Goal: Information Seeking & Learning: Learn about a topic

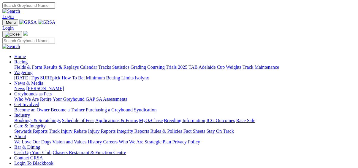
click at [15, 65] on link "Fields & Form" at bounding box center [28, 67] width 28 height 5
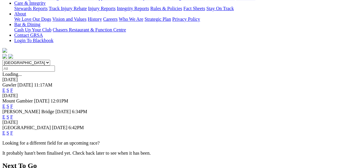
scroll to position [142, 0]
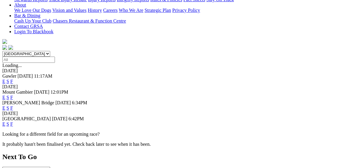
click at [13, 122] on link "F" at bounding box center [11, 124] width 3 height 5
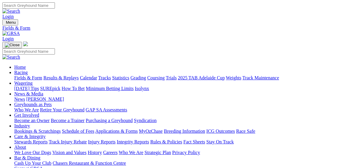
scroll to position [119, 0]
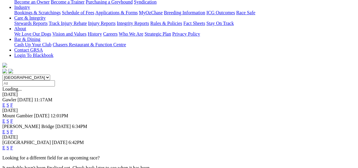
click at [5, 145] on link "E" at bounding box center [3, 147] width 3 height 5
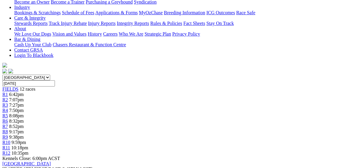
scroll to position [142, 0]
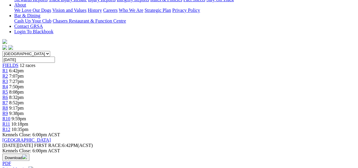
drag, startPoint x: 237, startPoint y: 110, endPoint x: 212, endPoint y: 160, distance: 55.9
drag, startPoint x: 212, startPoint y: 160, endPoint x: 333, endPoint y: 115, distance: 128.7
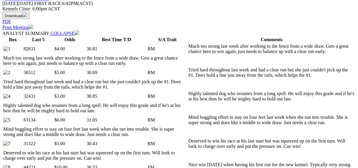
scroll to position [285, 0]
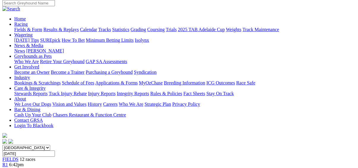
scroll to position [0, 0]
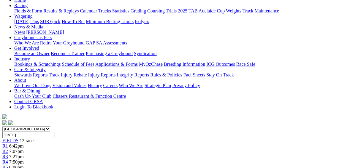
scroll to position [71, 0]
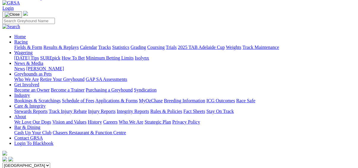
scroll to position [24, 0]
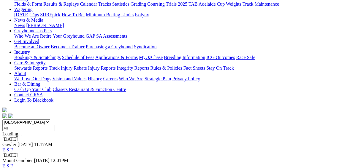
scroll to position [142, 0]
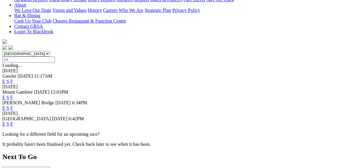
click at [13, 106] on link "F" at bounding box center [11, 108] width 3 height 5
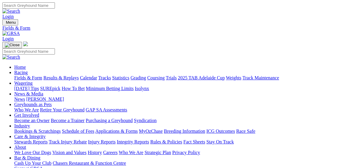
click at [69, 75] on link "Results & Replays" at bounding box center [60, 77] width 35 height 5
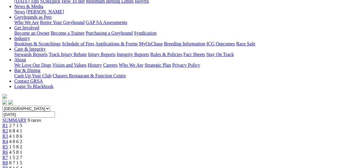
scroll to position [95, 0]
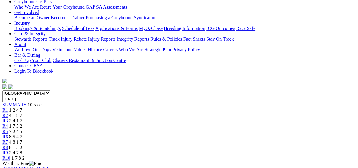
scroll to position [71, 0]
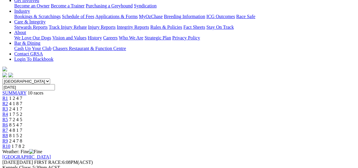
scroll to position [119, 0]
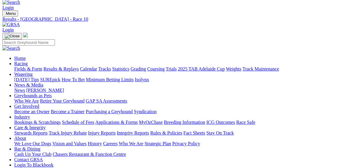
scroll to position [24, 0]
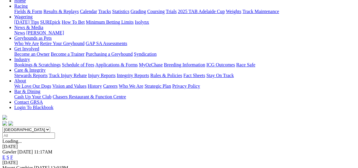
scroll to position [95, 0]
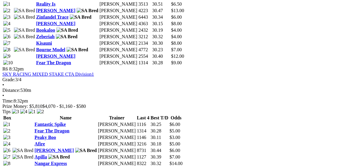
scroll to position [807, 0]
